Goal: Task Accomplishment & Management: Complete application form

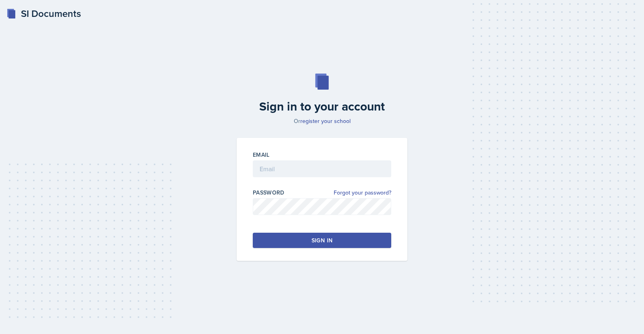
click at [276, 160] on div "Email" at bounding box center [322, 168] width 138 height 35
click at [277, 163] on input "email" at bounding box center [322, 169] width 138 height 17
type input "[EMAIL_ADDRESS][DOMAIN_NAME]"
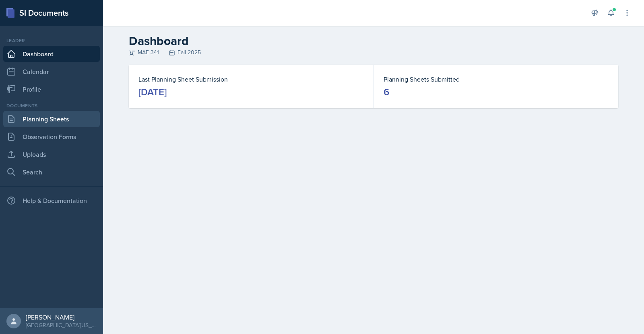
click at [64, 119] on link "Planning Sheets" at bounding box center [51, 119] width 97 height 16
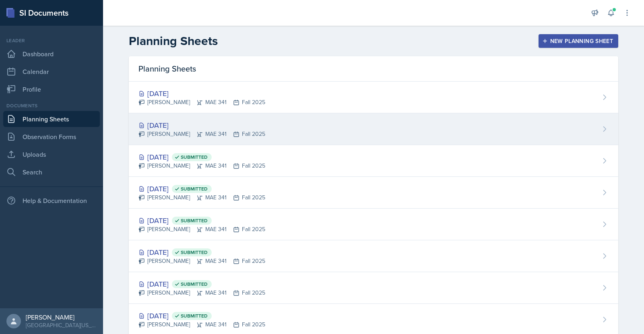
click at [176, 126] on div "[DATE]" at bounding box center [201, 125] width 127 height 11
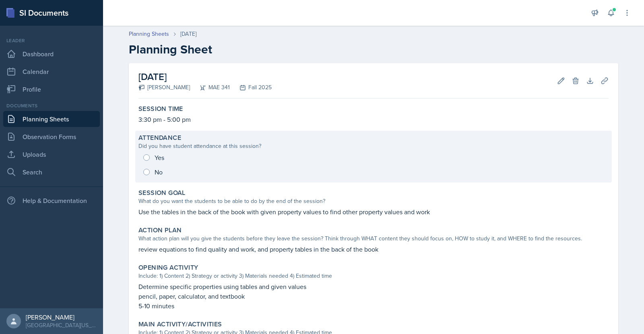
click at [148, 156] on div "Yes No" at bounding box center [373, 164] width 470 height 29
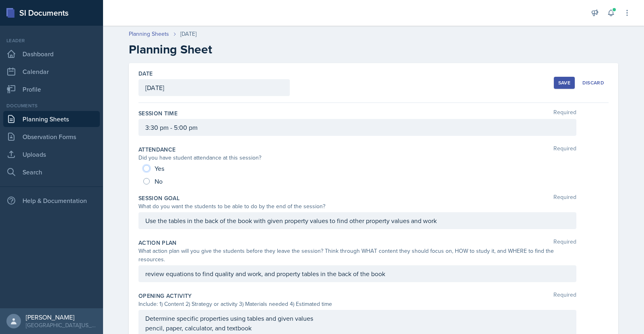
click at [143, 168] on input "Yes" at bounding box center [146, 168] width 6 height 6
radio input "true"
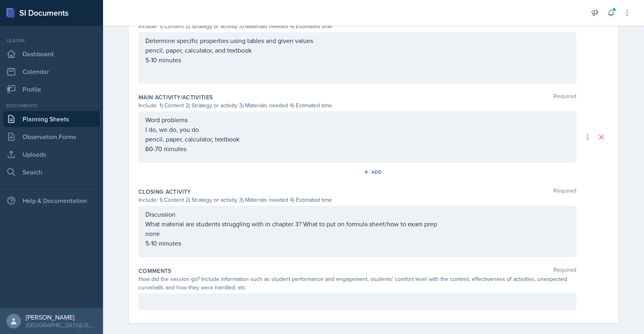
scroll to position [292, 0]
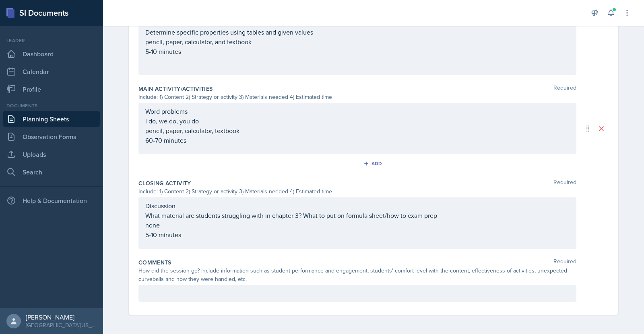
click at [366, 291] on p at bounding box center [357, 294] width 424 height 10
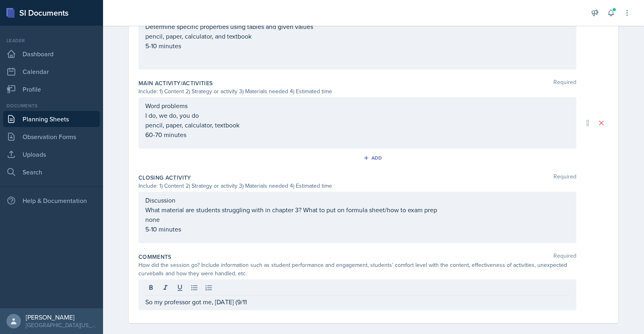
click at [301, 288] on div "So my professor got me, [DATE] (9/11" at bounding box center [357, 295] width 438 height 31
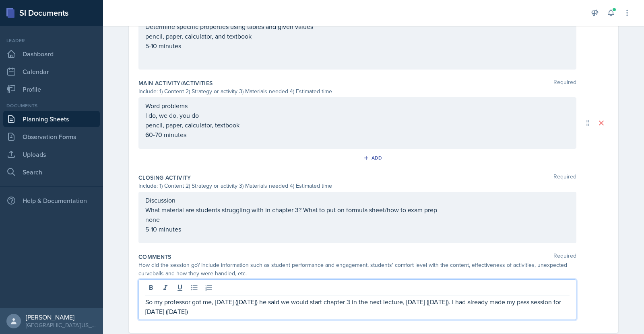
click at [180, 305] on p "So my professor got me, [DATE] ([DATE]) he said we would start chapter 3 in the…" at bounding box center [357, 306] width 424 height 19
click at [293, 305] on p "So my professor got me, [DATE] ([DATE]) he said we would start chapter 3 in the…" at bounding box center [357, 306] width 424 height 19
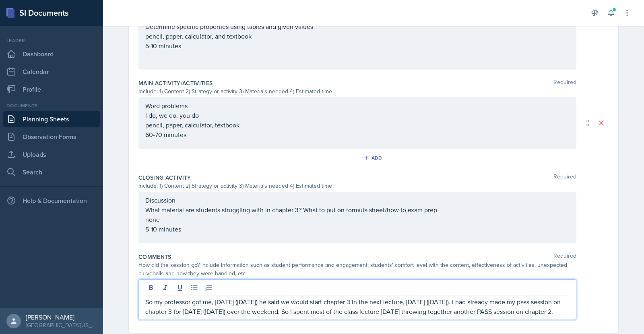
scroll to position [301, 0]
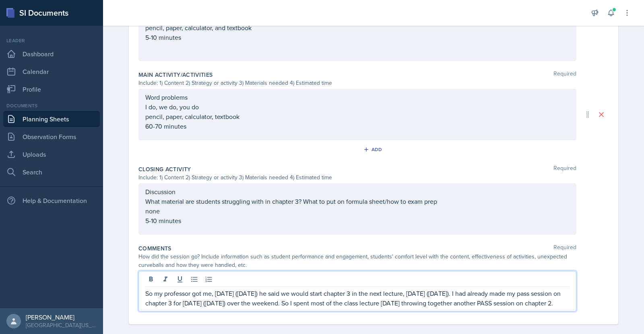
click at [294, 198] on div "Discussion What material are students struggling with in chapter 3? What to put…" at bounding box center [357, 206] width 424 height 39
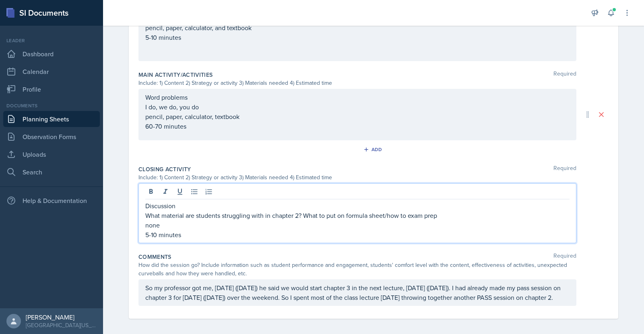
click at [235, 296] on p "So my professor got me, [DATE] ([DATE]) he said we would start chapter 3 in the…" at bounding box center [357, 292] width 424 height 19
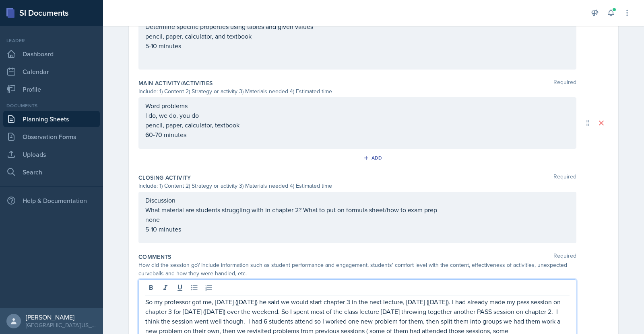
scroll to position [296, 0]
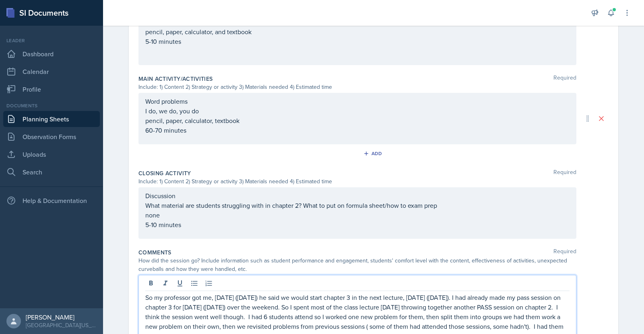
click at [315, 327] on p "So my professor got me, [DATE] ([DATE]) he said we would start chapter 3 in the…" at bounding box center [357, 317] width 424 height 48
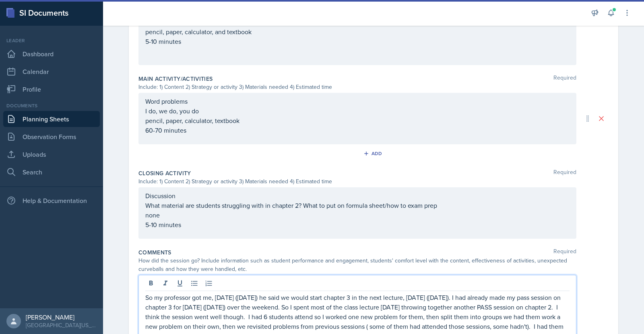
click at [345, 323] on p "So my professor got me, [DATE] ([DATE]) he said we would start chapter 3 in the…" at bounding box center [357, 317] width 424 height 48
click at [340, 324] on p "So my professor got me, [DATE] ([DATE]) he said we would start chapter 3 in the…" at bounding box center [357, 317] width 424 height 48
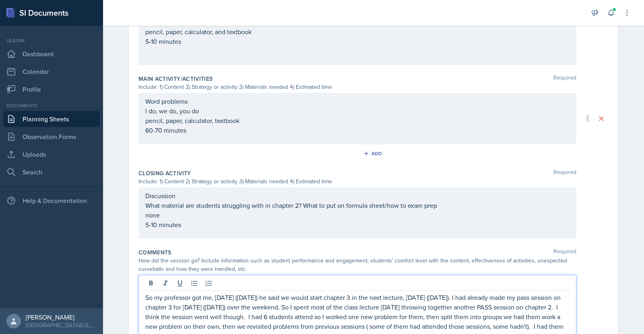
click at [355, 326] on p "So my professor got me, [DATE] ([DATE]) he said we would start chapter 3 in the…" at bounding box center [357, 317] width 424 height 48
click at [448, 331] on p "So my professor got me, [DATE] ([DATE]) he said we would start chapter 3 in the…" at bounding box center [357, 317] width 424 height 48
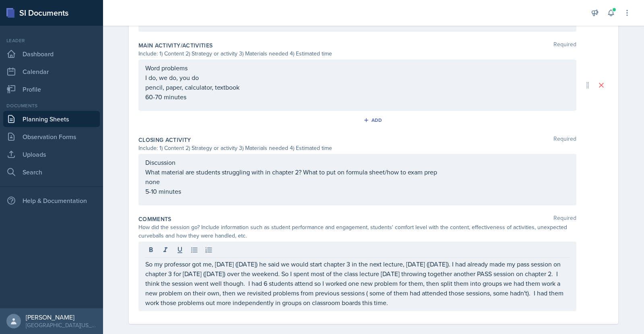
scroll to position [331, 0]
click at [485, 293] on p "So my professor got me, [DATE] ([DATE]) he said we would start chapter 3 in the…" at bounding box center [357, 283] width 424 height 48
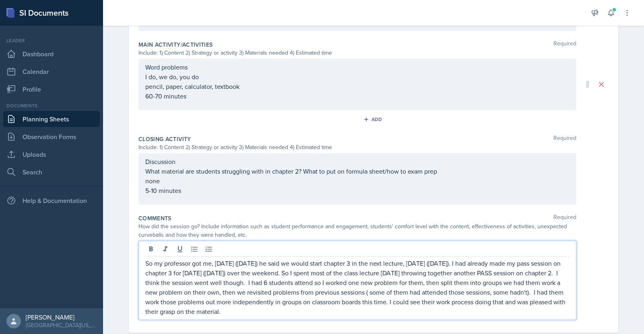
click at [338, 264] on p "So my professor got me, [DATE] ([DATE]) he said we would start chapter 3 in the…" at bounding box center [357, 288] width 424 height 58
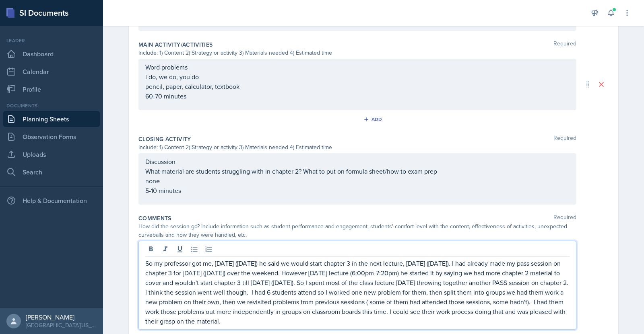
click at [226, 292] on p "So my professor got me, [DATE] ([DATE]) he said we would start chapter 3 in the…" at bounding box center [357, 293] width 424 height 68
click at [355, 292] on p "So my professor got me, [DATE] ([DATE]) he said we would start chapter 3 in the…" at bounding box center [357, 293] width 424 height 68
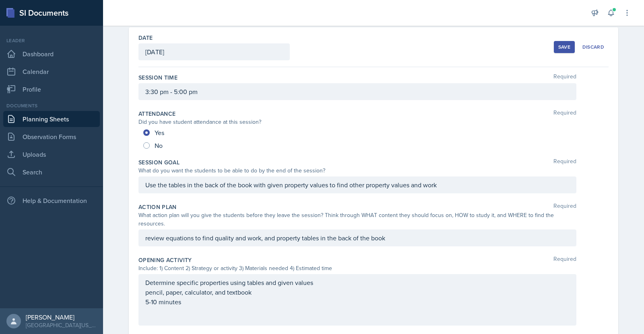
scroll to position [50, 0]
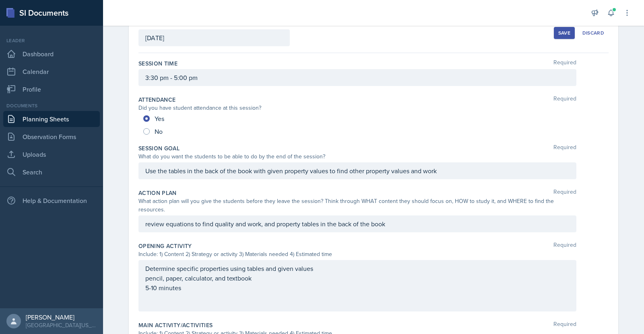
click at [456, 176] on p "Use the tables in the back of the book with given property values to find other…" at bounding box center [357, 171] width 424 height 10
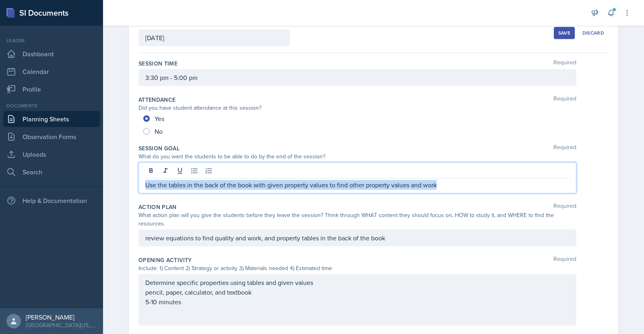
drag, startPoint x: 456, startPoint y: 185, endPoint x: 139, endPoint y: 167, distance: 317.1
click at [139, 167] on div "Use the tables in the back of the book with given property values to find other…" at bounding box center [357, 178] width 438 height 31
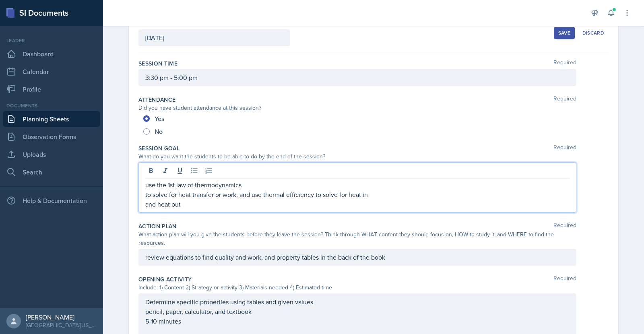
click at [142, 196] on div "use the 1st law of thermodynamics to solve for heat transfer or work, and use t…" at bounding box center [357, 188] width 438 height 50
click at [145, 203] on p "and heat out" at bounding box center [357, 205] width 424 height 10
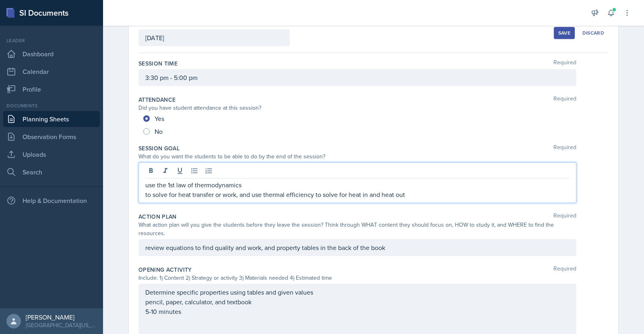
click at [142, 195] on div "use the 1st law of thermodynamics to solve for heat transfer or work, and use t…" at bounding box center [357, 183] width 438 height 41
click at [158, 191] on p "to solve for heat transfer or work, and use thermal efficiency to solve for hea…" at bounding box center [357, 195] width 424 height 10
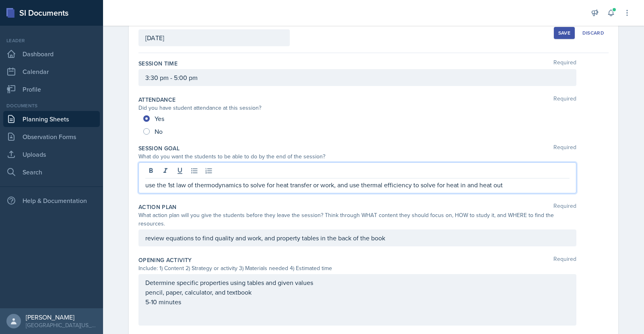
click at [317, 276] on div "Determine specific properties using tables and given values pencil, paper, calc…" at bounding box center [357, 299] width 438 height 51
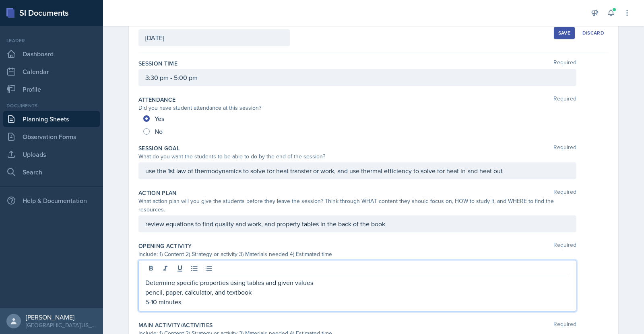
scroll to position [36, 0]
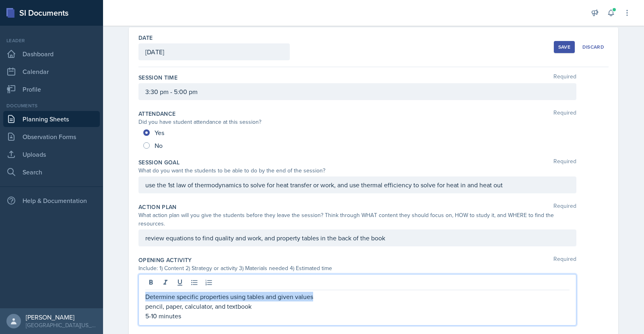
drag, startPoint x: 317, startPoint y: 288, endPoint x: 139, endPoint y: 283, distance: 177.9
click at [139, 283] on div "Determine specific properties using tables and given values pencil, paper, calc…" at bounding box center [357, 299] width 438 height 51
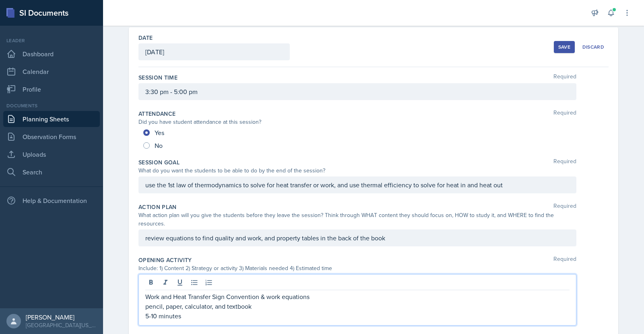
click at [392, 233] on p "review equations to find quality and work, and property tables in the back of t…" at bounding box center [357, 238] width 424 height 10
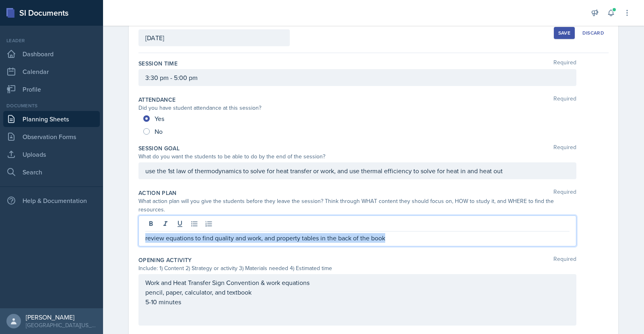
drag, startPoint x: 385, startPoint y: 231, endPoint x: 142, endPoint y: 231, distance: 242.6
click at [142, 231] on div "review equations to find quality and work, and property tables in the back of t…" at bounding box center [357, 231] width 438 height 31
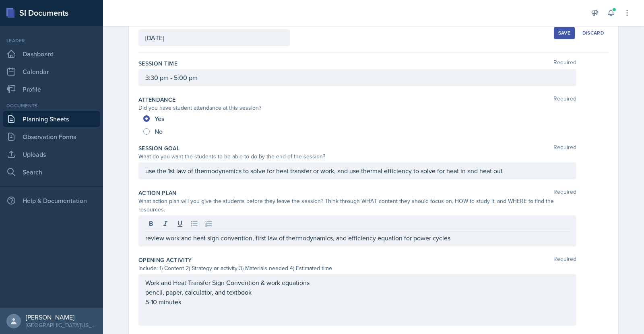
scroll to position [0, 0]
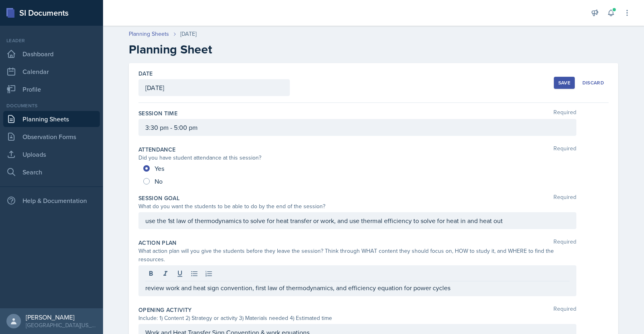
click at [564, 80] on div "Save" at bounding box center [564, 83] width 12 height 6
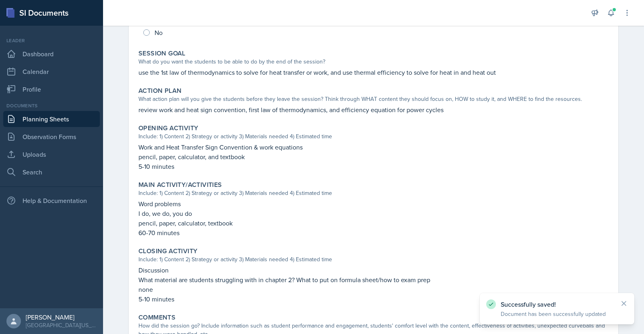
scroll to position [259, 0]
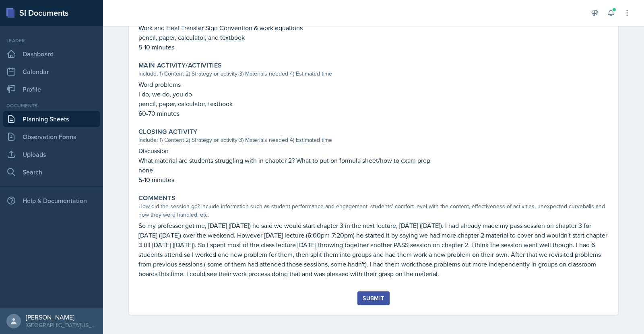
click at [378, 295] on div "Submit" at bounding box center [372, 298] width 21 height 6
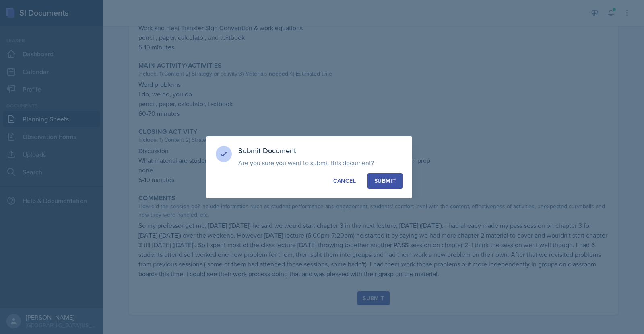
click at [376, 181] on div "Submit" at bounding box center [384, 181] width 21 height 8
radio input "true"
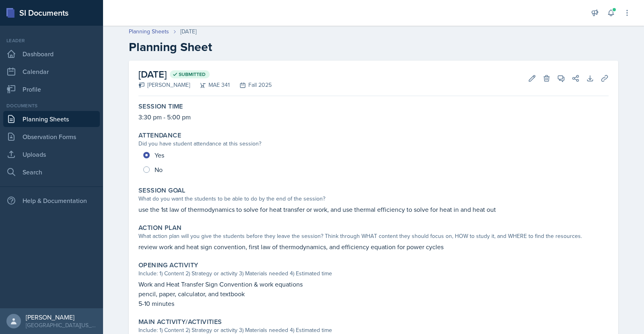
scroll to position [0, 0]
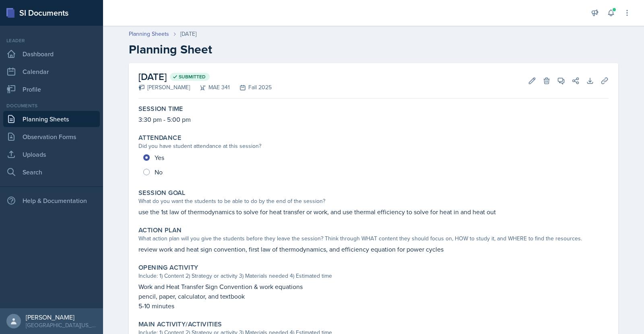
click at [68, 122] on link "Planning Sheets" at bounding box center [51, 119] width 97 height 16
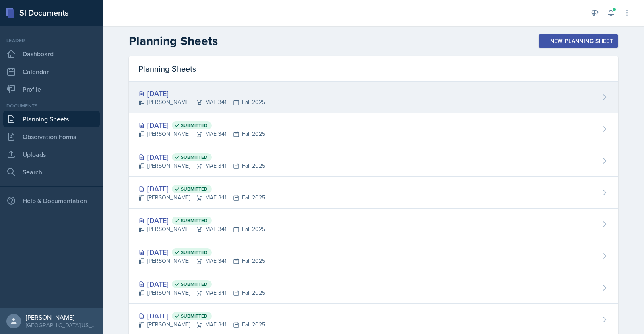
click at [165, 92] on div "[DATE]" at bounding box center [201, 93] width 127 height 11
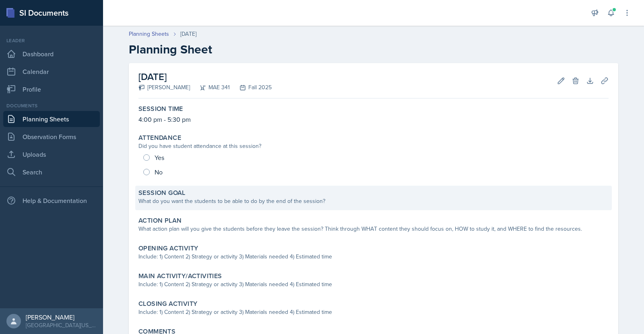
click at [321, 198] on div "What do you want the students to be able to do by the end of the session?" at bounding box center [373, 201] width 470 height 8
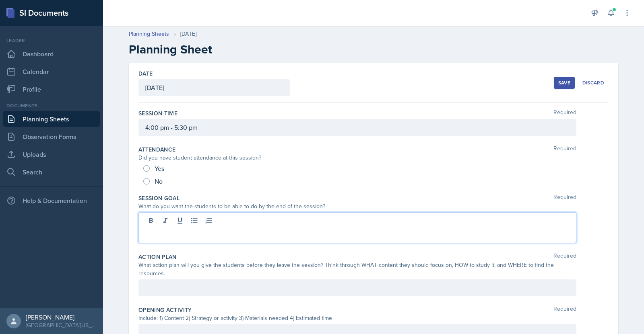
click at [321, 218] on div at bounding box center [357, 227] width 438 height 31
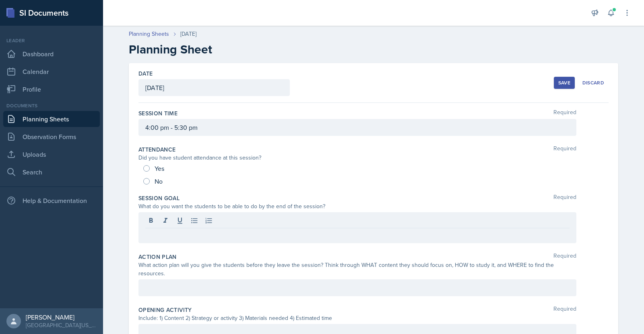
drag, startPoint x: 321, startPoint y: 218, endPoint x: 286, endPoint y: 237, distance: 39.8
click at [286, 237] on p at bounding box center [357, 235] width 424 height 10
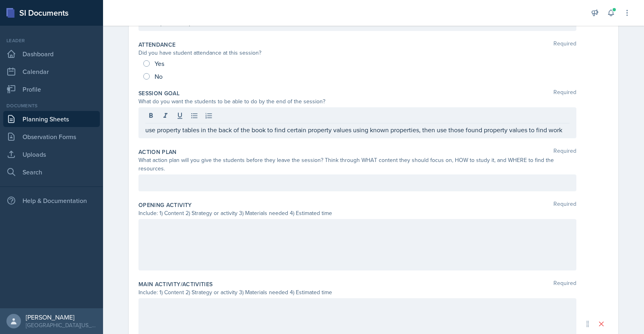
scroll to position [107, 0]
click at [397, 222] on div at bounding box center [357, 243] width 438 height 51
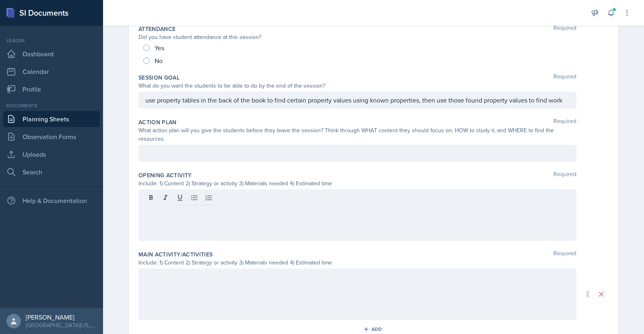
drag, startPoint x: 397, startPoint y: 222, endPoint x: 226, endPoint y: 201, distance: 171.9
click at [226, 207] on p at bounding box center [357, 212] width 424 height 10
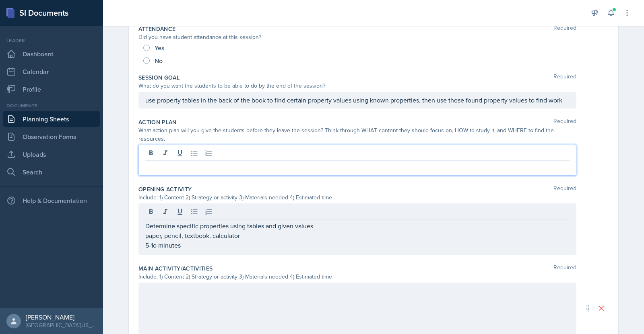
scroll to position [135, 0]
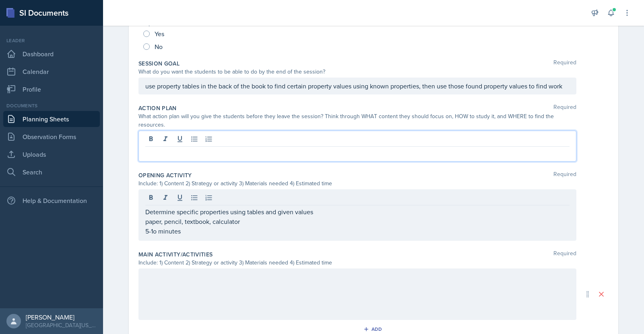
click at [238, 148] on p at bounding box center [357, 153] width 424 height 10
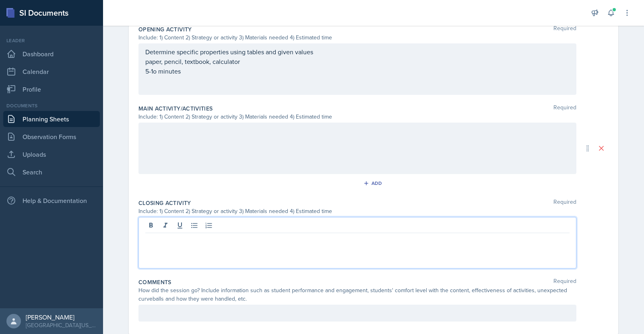
click at [317, 235] on p at bounding box center [357, 240] width 424 height 10
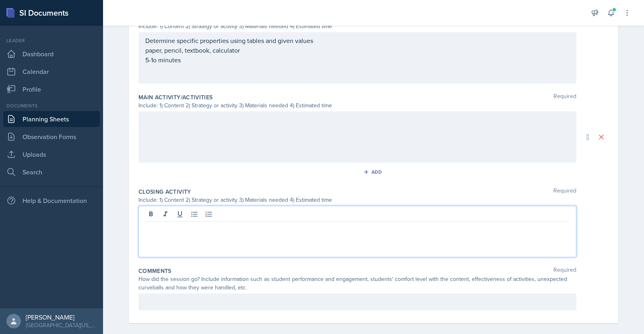
paste div
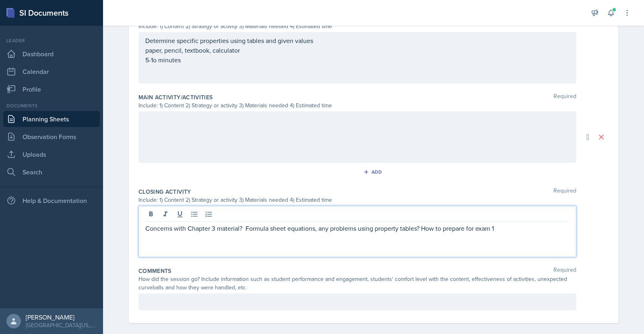
click at [145, 224] on p "Concerns with Chapter 3 material? Formula sheet equations, any problems using p…" at bounding box center [357, 229] width 424 height 10
click at [535, 224] on p "Discussion: Concerns with Chapter 3 material? Formula sheet equations, any prob…" at bounding box center [357, 229] width 424 height 10
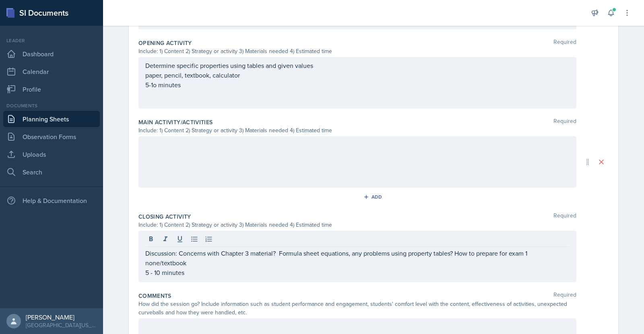
click at [360, 144] on div at bounding box center [357, 161] width 438 height 51
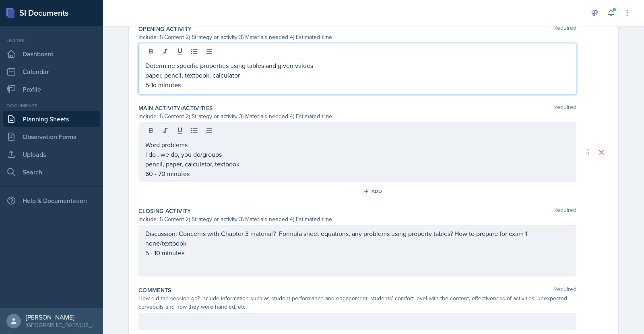
click at [155, 64] on div "Determine specific properties using tables and given values paper, pencil, text…" at bounding box center [357, 75] width 424 height 29
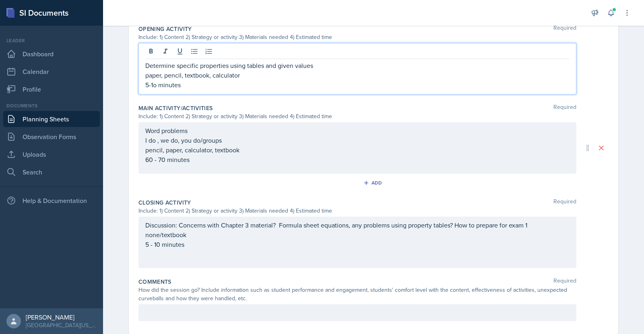
click at [154, 80] on p "5-1o minutes" at bounding box center [357, 85] width 424 height 10
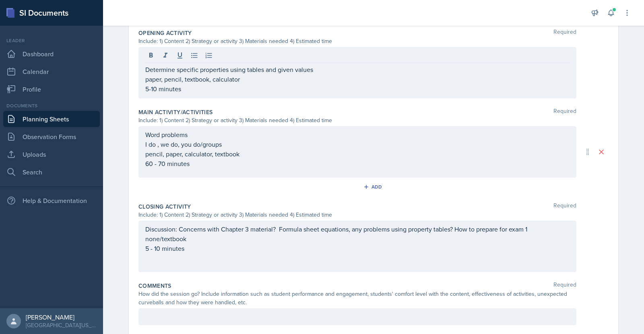
scroll to position [278, 0]
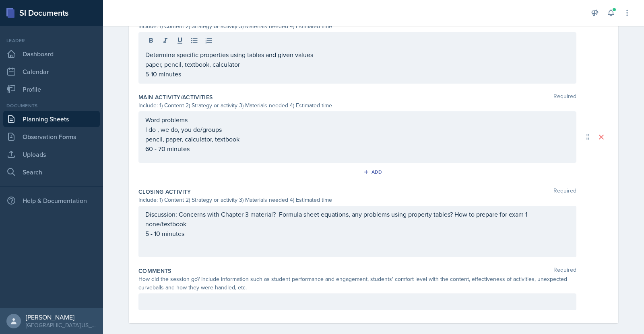
drag, startPoint x: 625, startPoint y: 214, endPoint x: 641, endPoint y: 205, distance: 18.2
click at [641, 205] on main "Planning Sheets [DATE] Planning Sheet Date [DATE] [DATE] 31 1 2 3 4 5 6 7 8 9 1…" at bounding box center [373, 180] width 541 height 309
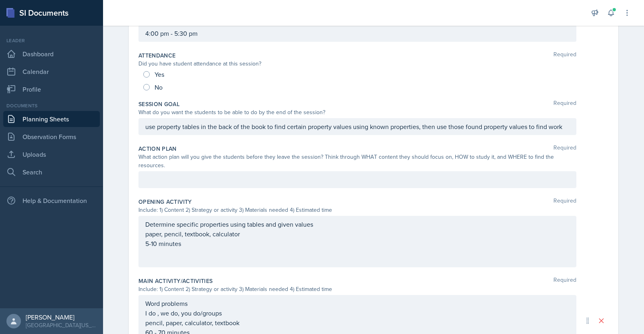
scroll to position [84, 0]
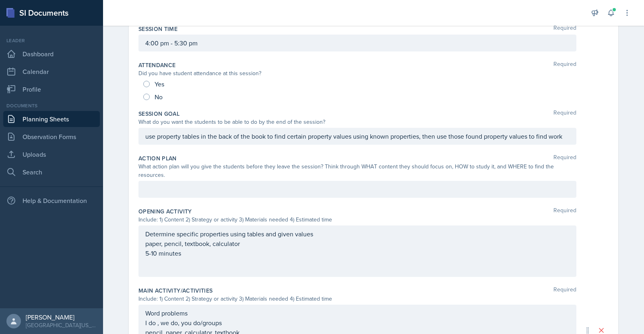
click at [182, 185] on div at bounding box center [357, 189] width 438 height 17
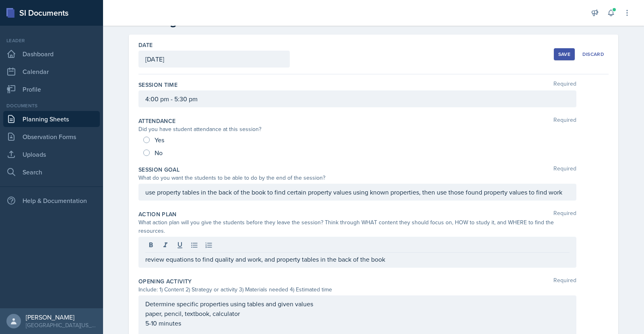
scroll to position [2, 0]
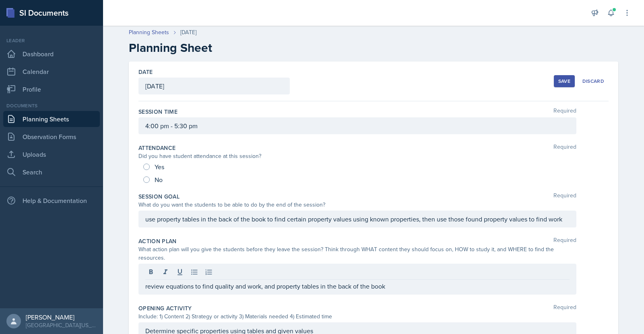
click at [558, 79] on div "Save" at bounding box center [564, 81] width 12 height 6
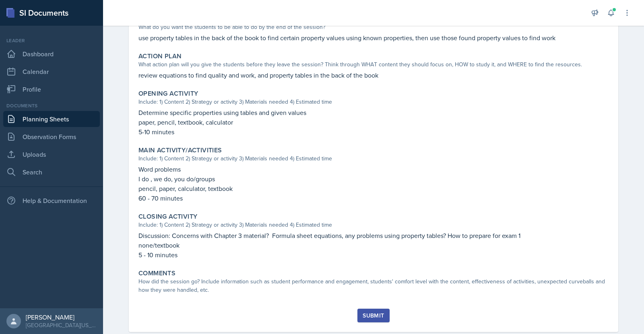
scroll to position [191, 0]
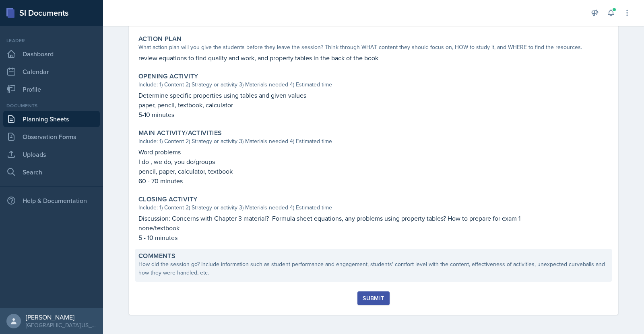
click at [301, 273] on div "How did the session go? Include information such as student performance and eng…" at bounding box center [373, 268] width 470 height 17
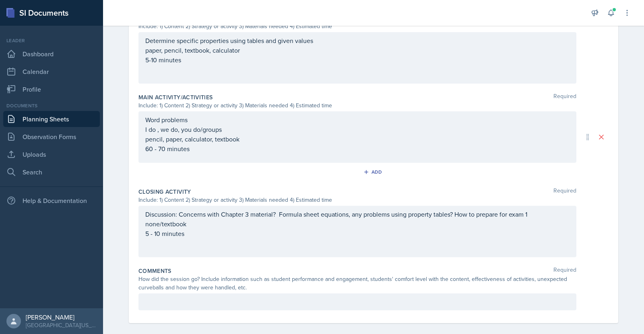
scroll to position [292, 0]
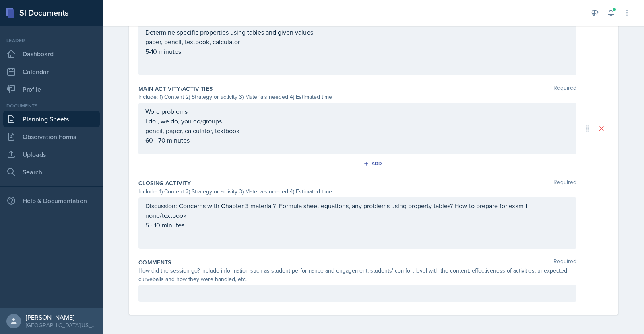
click at [256, 294] on p at bounding box center [357, 294] width 424 height 10
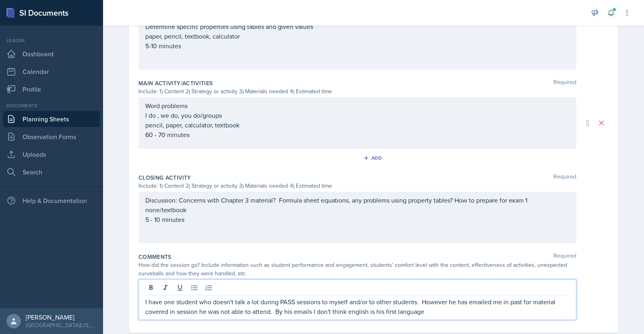
click at [347, 305] on p "I have one student who doesn't talk a lot during PASS sessions to myself and/or…" at bounding box center [357, 306] width 424 height 19
click at [435, 302] on p "I have one student who doesn't talk a lot during PASS sessions to myself and/or…" at bounding box center [357, 306] width 424 height 19
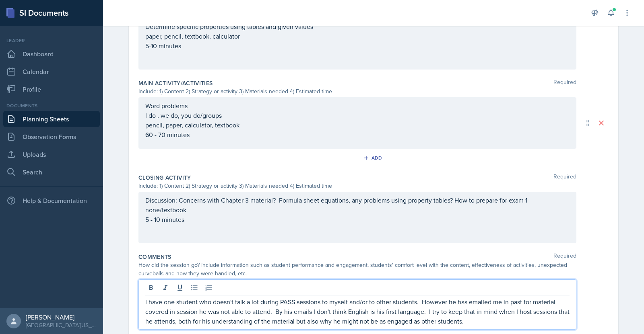
click at [195, 304] on p "I have one student who doesn't talk a lot during PASS sessions to myself and/or…" at bounding box center [357, 311] width 424 height 29
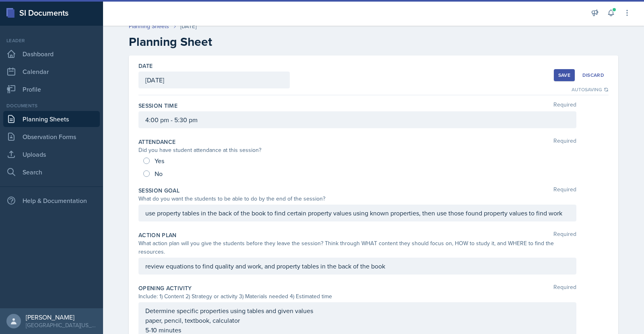
scroll to position [0, 0]
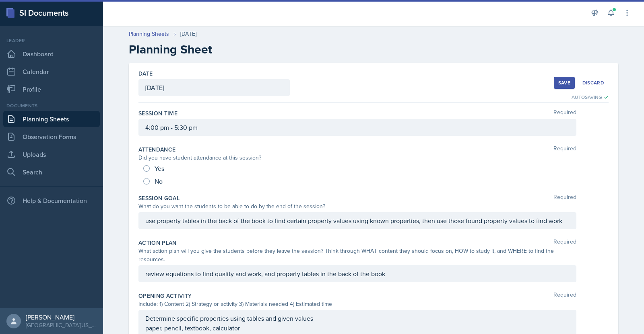
click at [558, 82] on div "Save" at bounding box center [564, 83] width 12 height 6
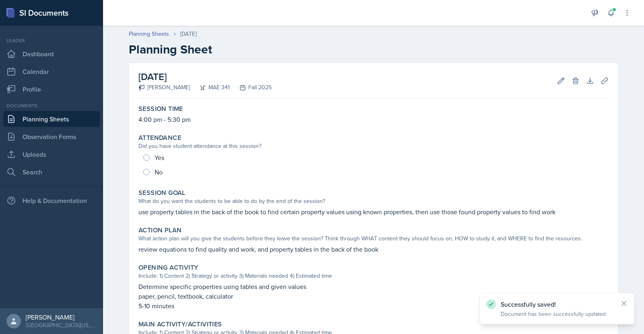
click at [45, 119] on link "Planning Sheets" at bounding box center [51, 119] width 97 height 16
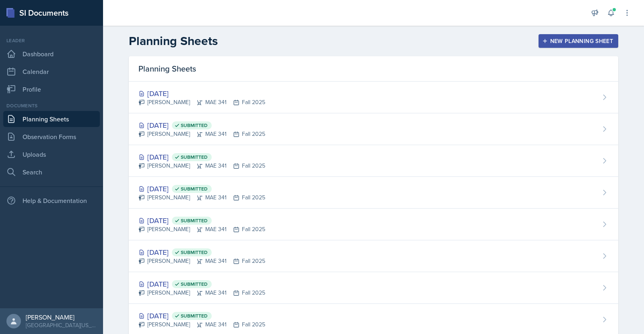
click at [568, 41] on div "New Planning Sheet" at bounding box center [577, 41] width 69 height 6
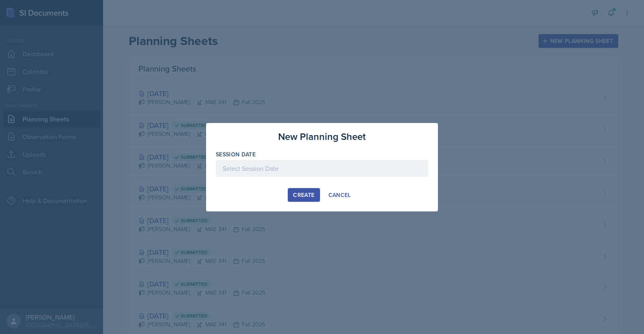
click at [240, 169] on div at bounding box center [322, 168] width 212 height 17
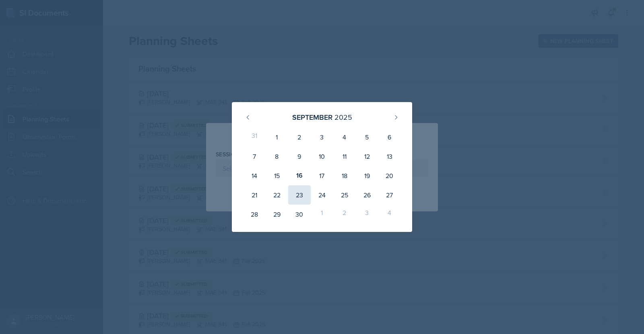
click at [292, 193] on div "23" at bounding box center [299, 194] width 23 height 19
type input "[DATE]"
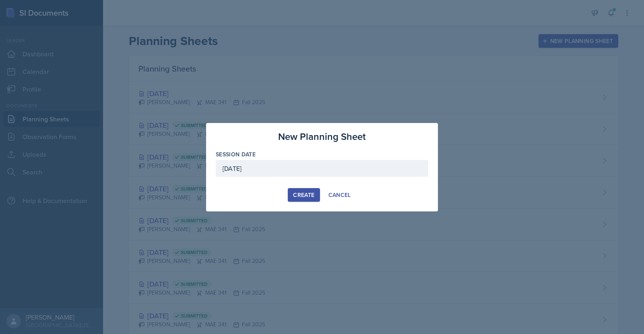
click at [309, 196] on div "Create" at bounding box center [303, 195] width 21 height 6
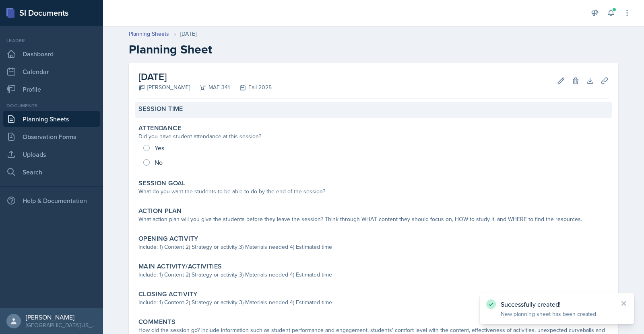
click at [197, 105] on div "Session Time" at bounding box center [373, 109] width 470 height 8
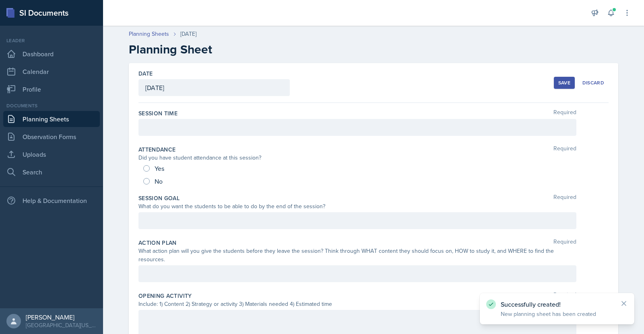
click at [199, 129] on div at bounding box center [357, 127] width 438 height 17
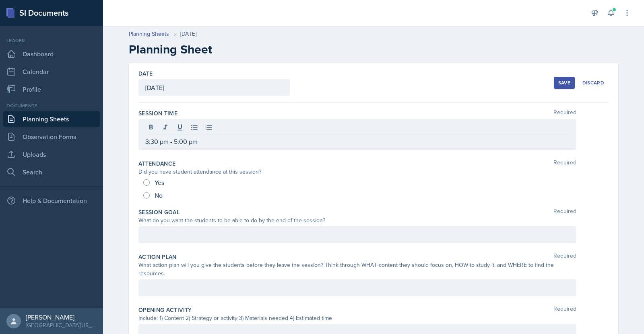
click at [558, 83] on div "Save" at bounding box center [564, 83] width 12 height 6
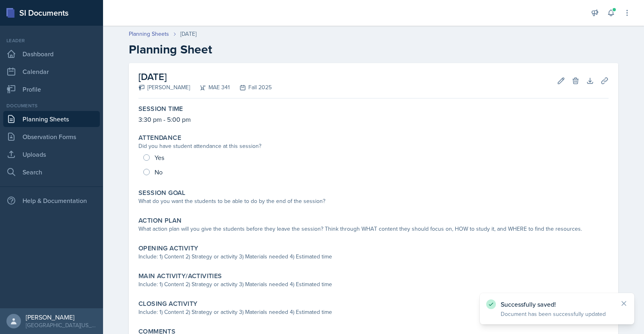
click at [75, 117] on link "Planning Sheets" at bounding box center [51, 119] width 97 height 16
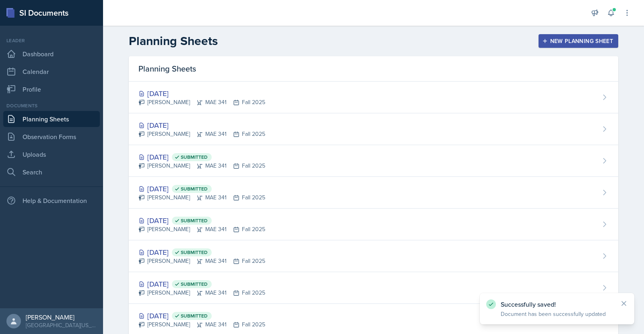
click at [546, 43] on div "New Planning Sheet" at bounding box center [577, 41] width 69 height 6
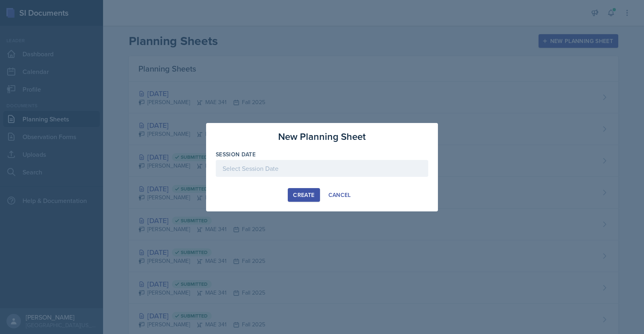
click at [287, 161] on div at bounding box center [322, 168] width 212 height 17
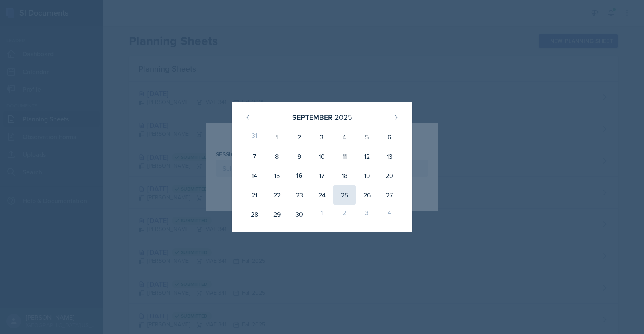
click at [339, 196] on div "25" at bounding box center [344, 194] width 23 height 19
type input "[DATE]"
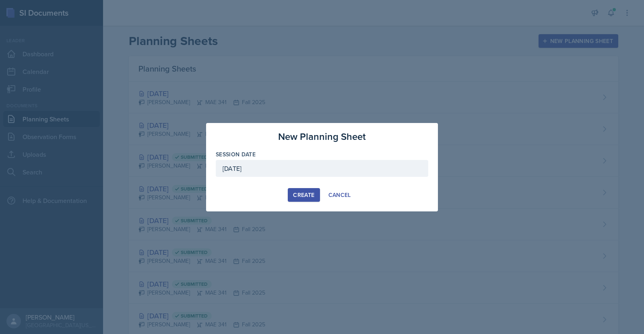
click at [306, 194] on div "Create" at bounding box center [303, 195] width 21 height 6
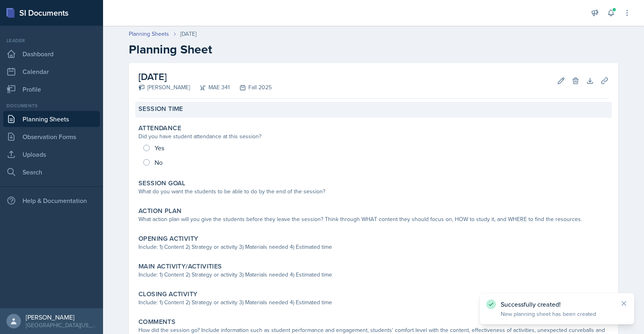
click at [179, 113] on label "Session Time" at bounding box center [160, 109] width 45 height 8
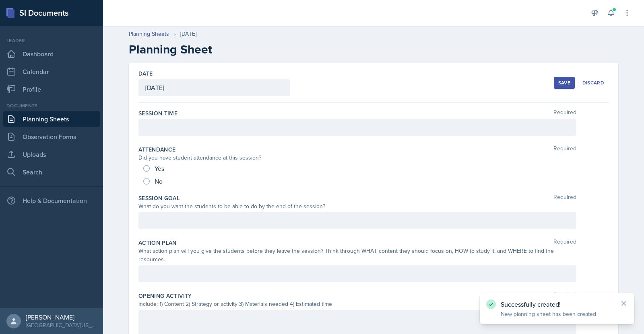
click at [192, 131] on div at bounding box center [357, 127] width 438 height 17
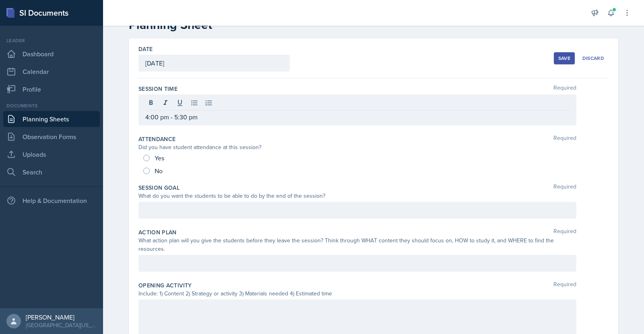
scroll to position [24, 0]
click at [558, 59] on div "Save" at bounding box center [564, 59] width 12 height 6
